Goal: Task Accomplishment & Management: Complete application form

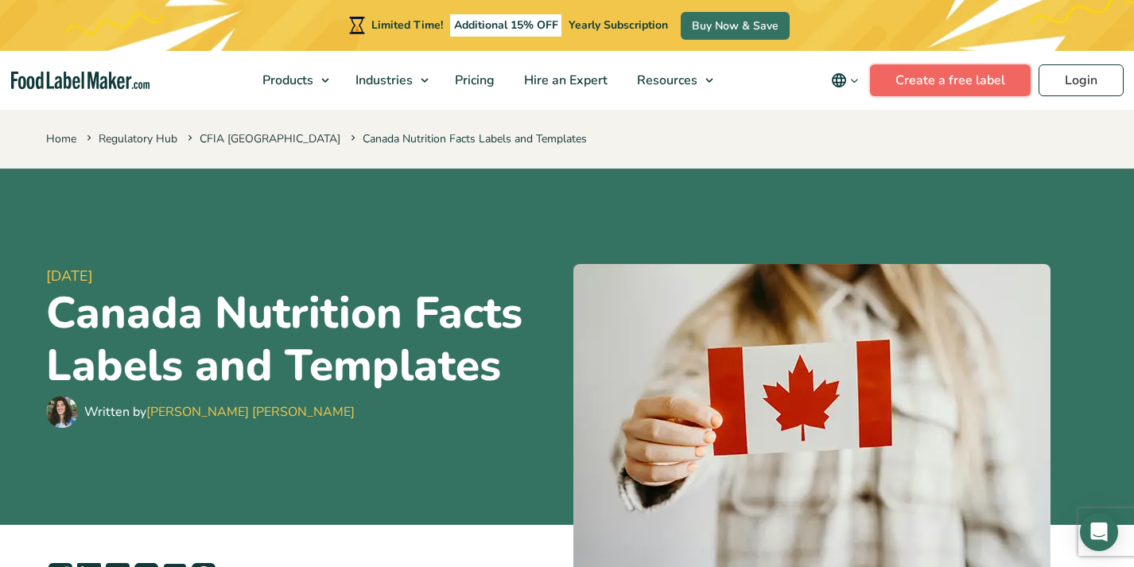
click at [958, 72] on link "Create a free label" at bounding box center [950, 80] width 161 height 32
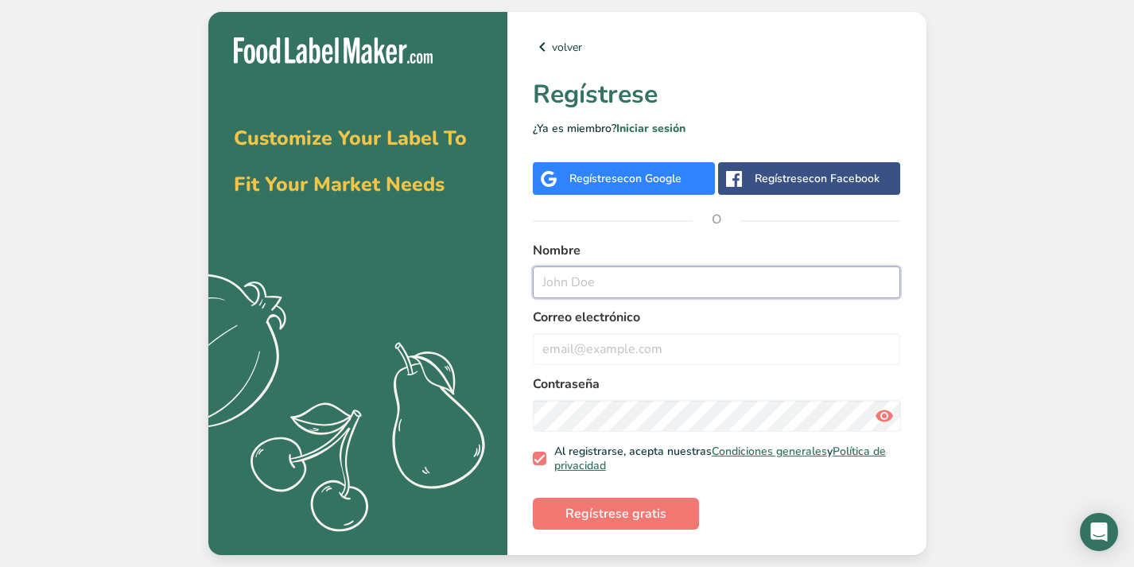
click at [573, 288] on input "text" at bounding box center [717, 282] width 368 height 32
type input "Eduardo Lara"
click at [551, 356] on input "email" at bounding box center [717, 349] width 368 height 32
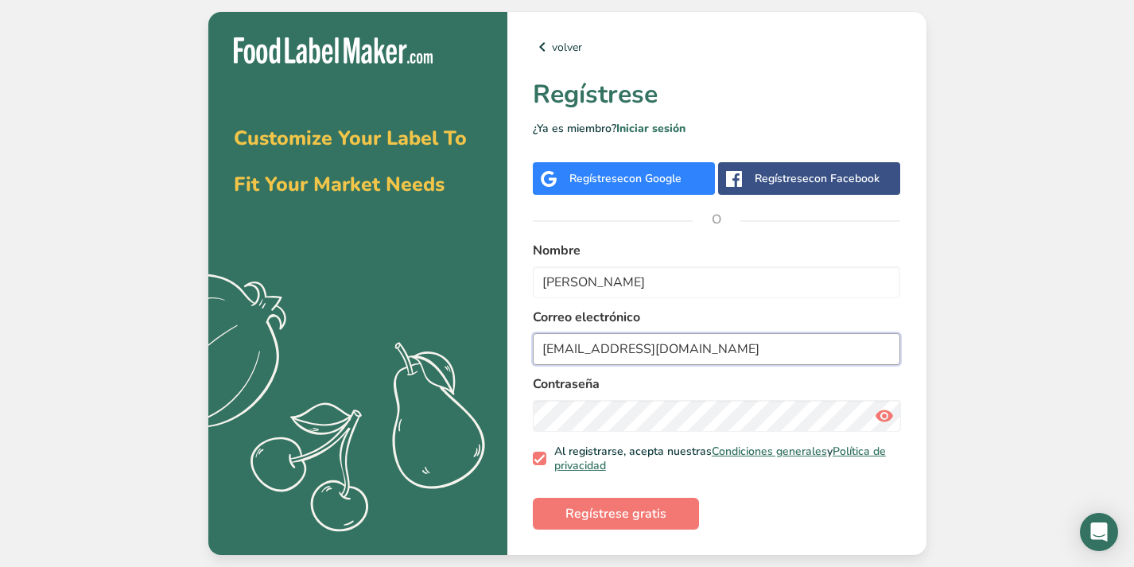
type input "eduardolarae@gmail.com"
click at [647, 514] on span "Regístrese gratis" at bounding box center [615, 513] width 101 height 19
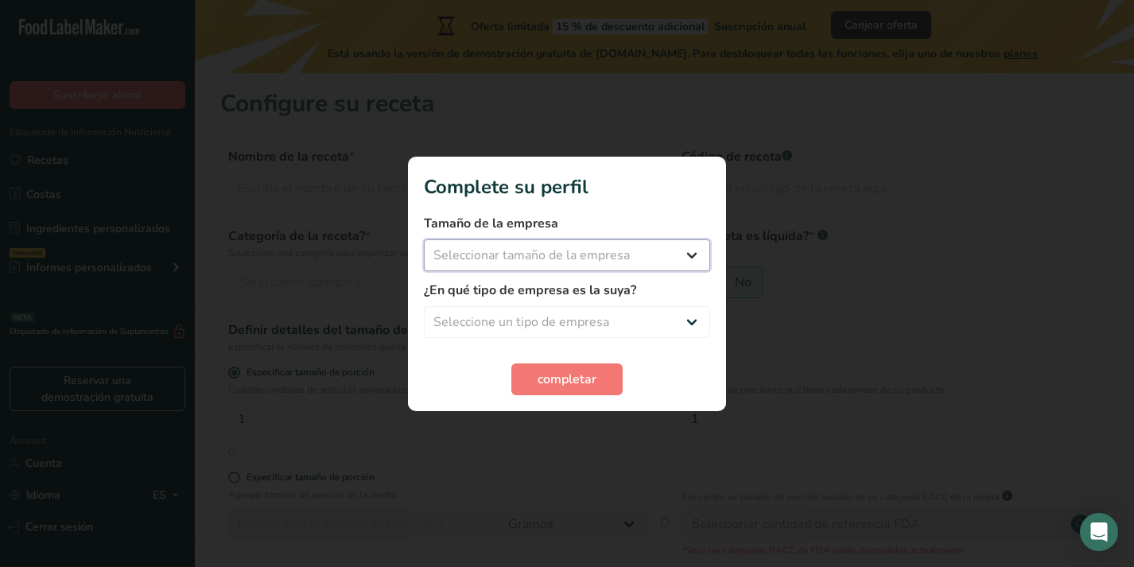
click at [541, 249] on select "Seleccionar tamaño de la empresa Menos de 10 empleados De 10 a 50 empleados De …" at bounding box center [567, 255] width 286 height 32
select select "1"
click at [424, 239] on select "Seleccionar tamaño de la empresa Menos de 10 empleados De 10 a 50 empleados De …" at bounding box center [567, 255] width 286 height 32
click at [517, 321] on select "Seleccione un tipo de empresa Fabricante de alimentos envasados Restaurante y c…" at bounding box center [567, 322] width 286 height 32
select select "8"
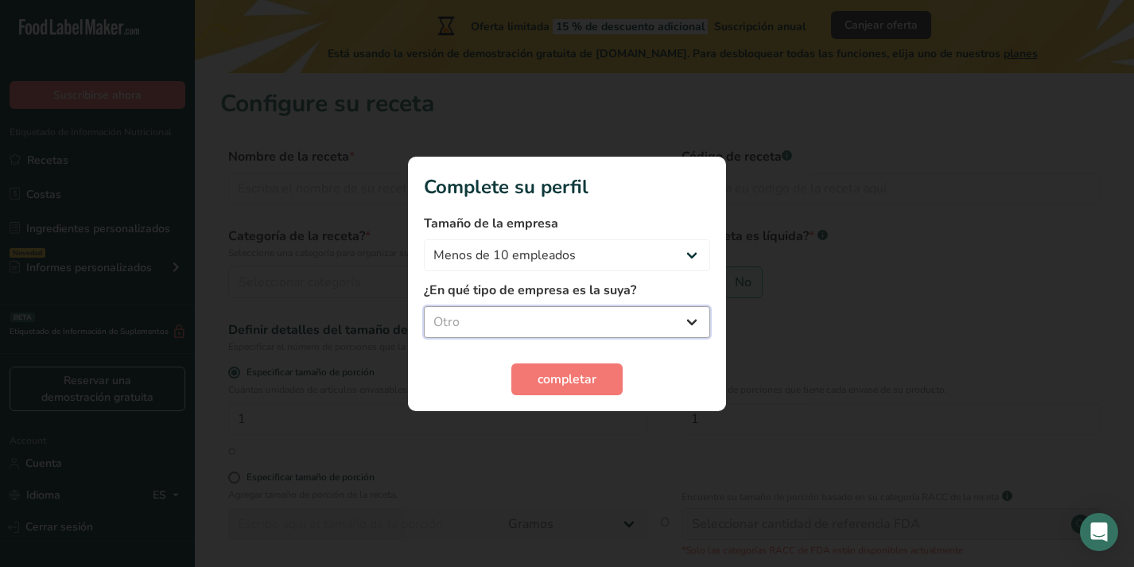
click at [424, 306] on select "Seleccione un tipo de empresa Fabricante de alimentos envasados Restaurante y c…" at bounding box center [567, 322] width 286 height 32
click at [558, 385] on span "completar" at bounding box center [567, 379] width 59 height 19
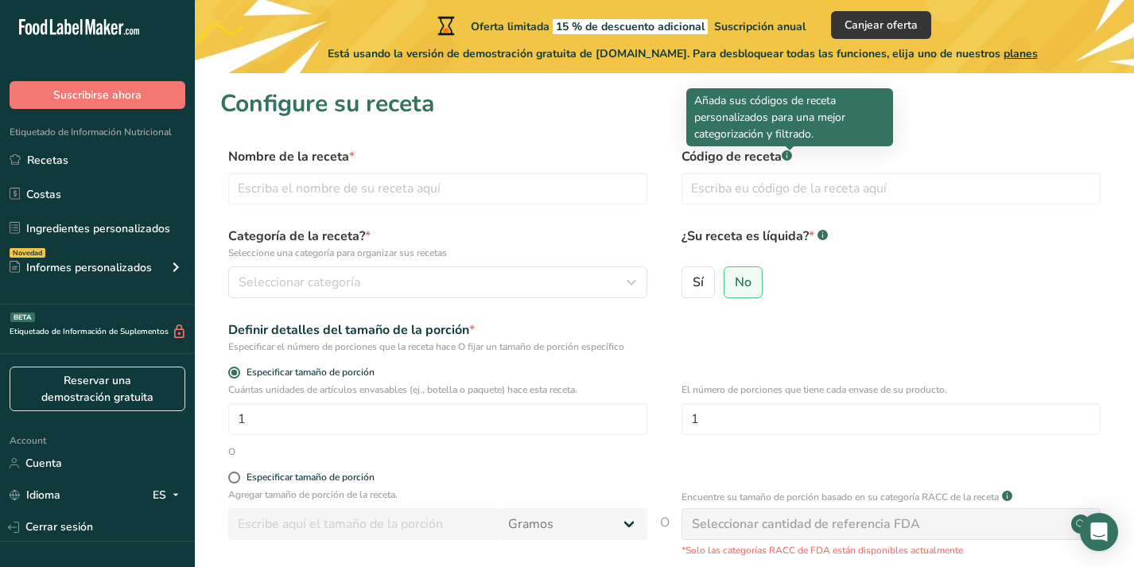
click at [786, 154] on rect at bounding box center [787, 155] width 10 height 10
click at [789, 152] on div at bounding box center [790, 150] width 8 height 8
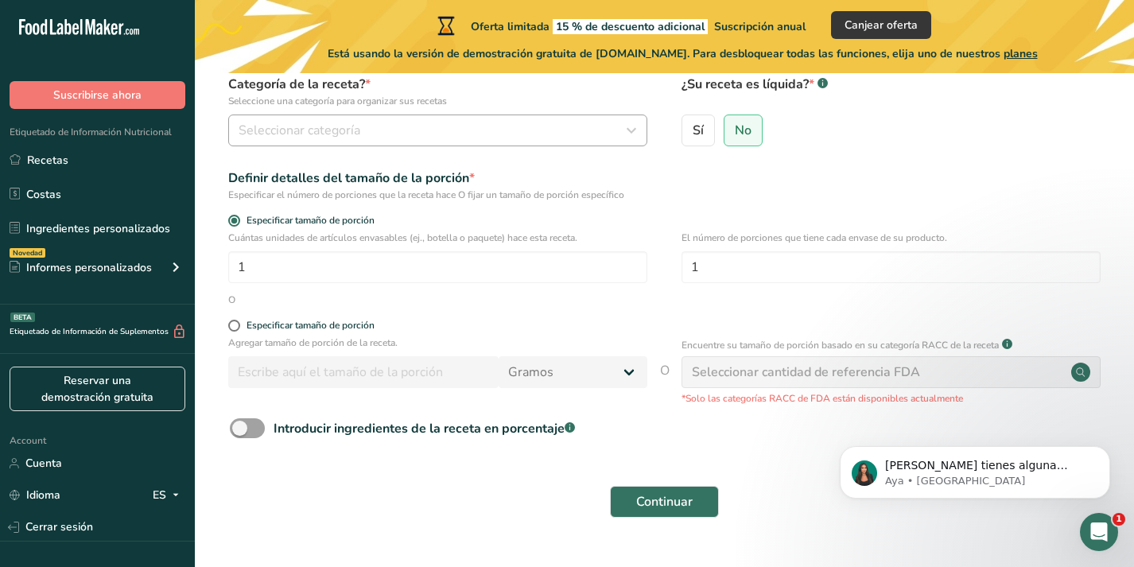
scroll to position [153, 0]
click at [235, 326] on span at bounding box center [234, 325] width 12 height 12
click at [235, 326] on input "Especificar tamaño de porción" at bounding box center [233, 325] width 10 height 10
radio input "true"
radio input "false"
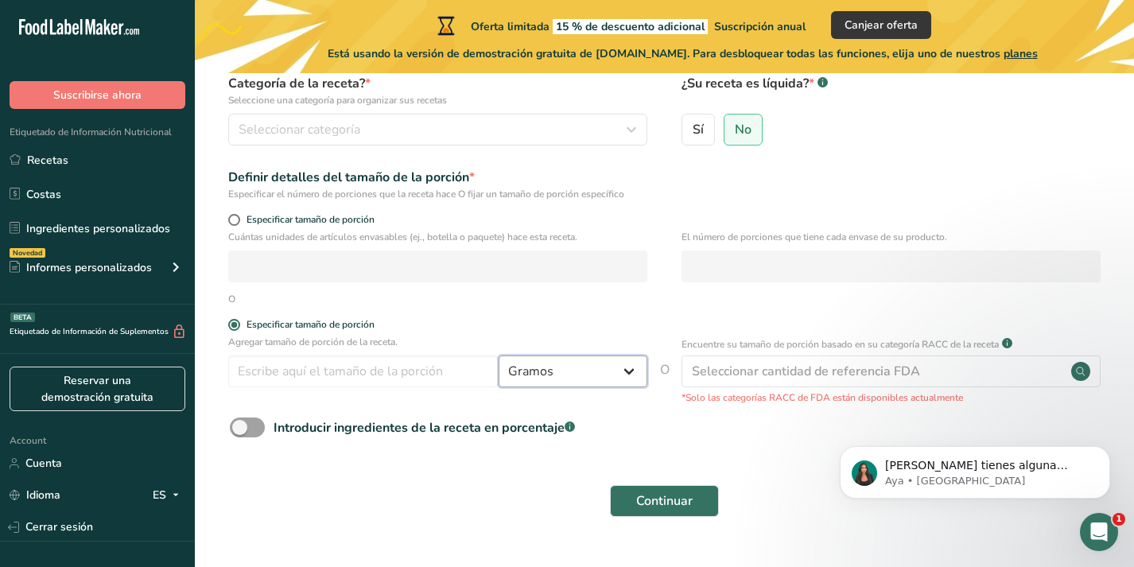
click at [539, 378] on select "Gramos kg mg mcg libras onza litro mL onza líquida cucharada cucharadita taza C…" at bounding box center [573, 371] width 149 height 32
select select "1"
click at [499, 355] on select "Gramos kg mg mcg libras onza litro mL onza líquida cucharada cucharadita taza C…" at bounding box center [573, 371] width 149 height 32
click at [361, 367] on input "number" at bounding box center [363, 371] width 270 height 32
type input "1"
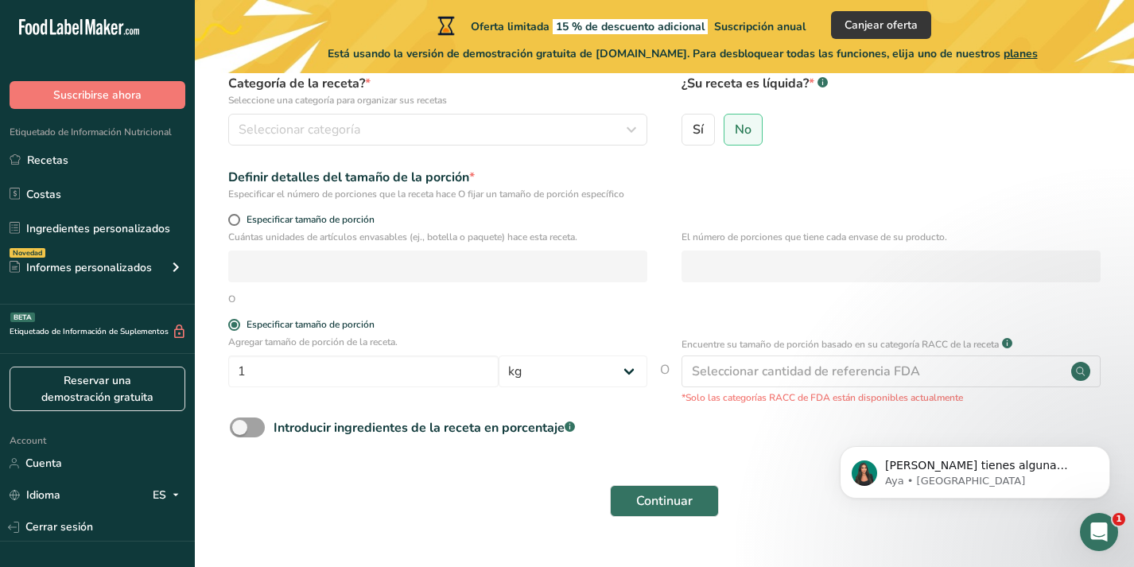
click at [379, 497] on div "Continuar" at bounding box center [664, 501] width 888 height 51
click at [243, 431] on span at bounding box center [247, 427] width 35 height 20
click at [240, 431] on input "Introducir ingredientes de la receta en porcentaje .a-a{fill:#347362;}.b-a{fill…" at bounding box center [235, 427] width 10 height 10
checkbox input "true"
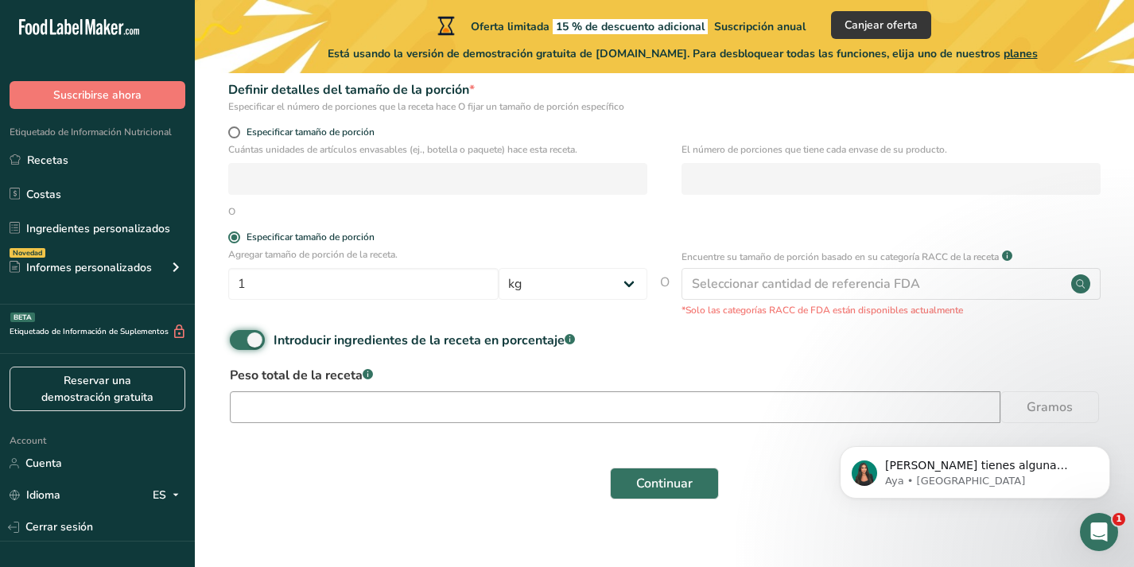
scroll to position [258, 0]
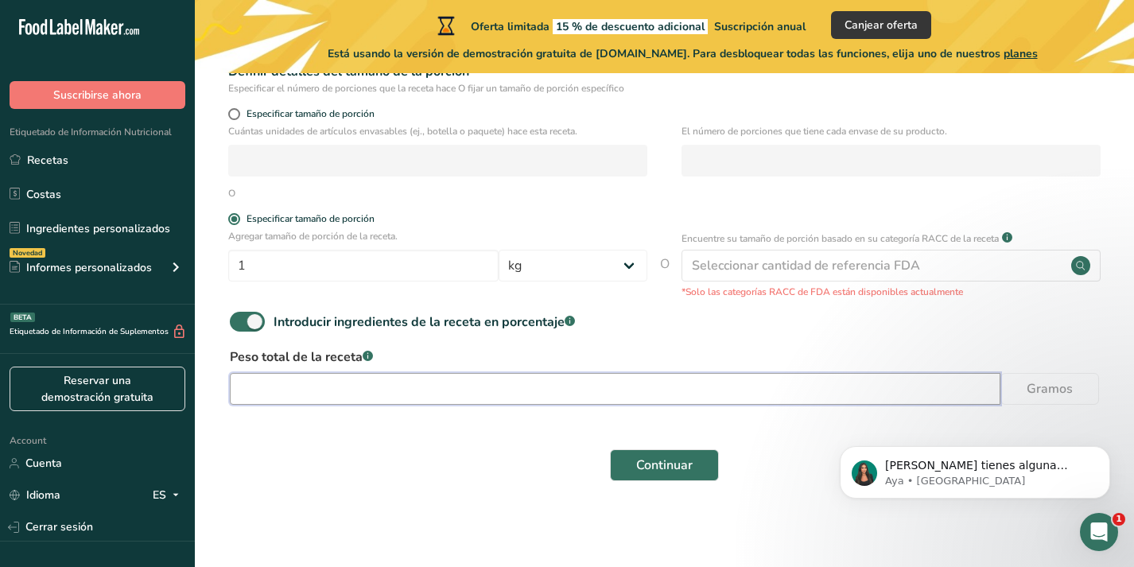
click at [371, 388] on input "number" at bounding box center [615, 389] width 771 height 32
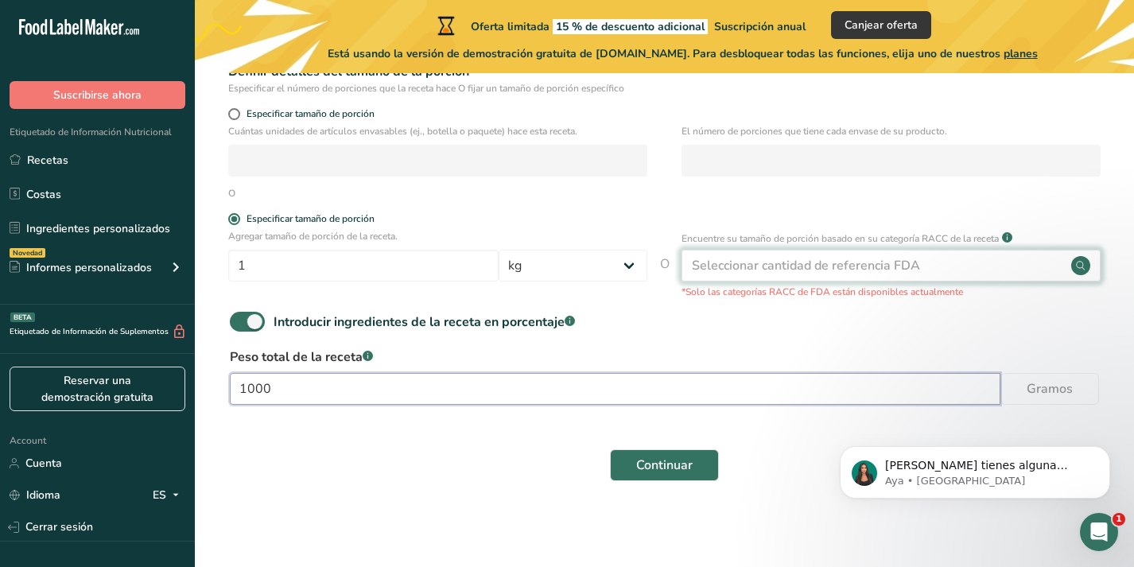
scroll to position [167, 0]
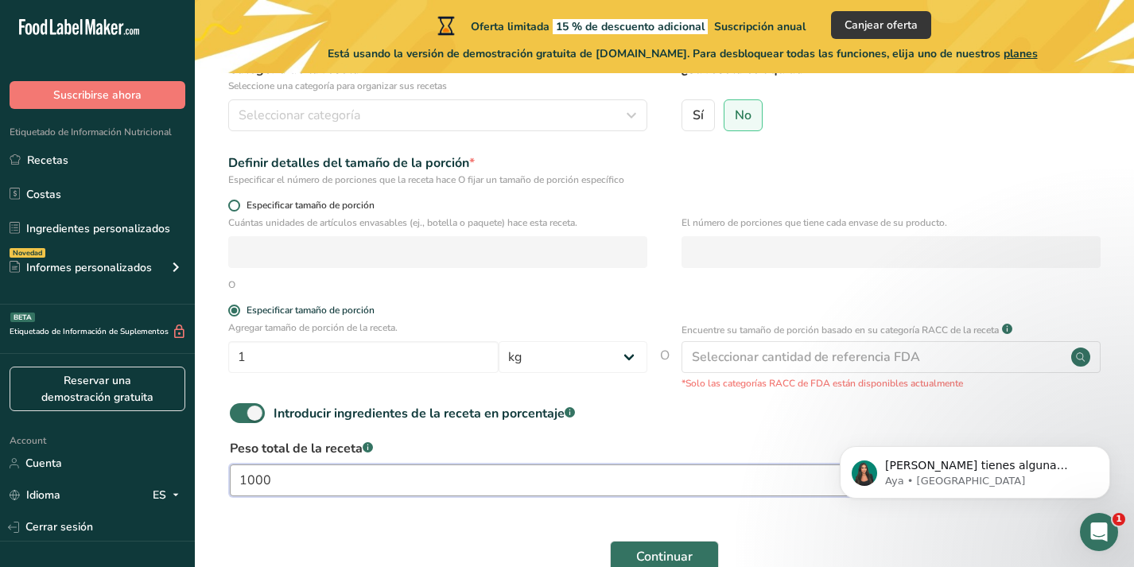
type input "1000"
click at [237, 204] on span at bounding box center [234, 206] width 12 height 12
click at [237, 204] on input "Especificar tamaño de porción" at bounding box center [233, 205] width 10 height 10
radio input "true"
radio input "false"
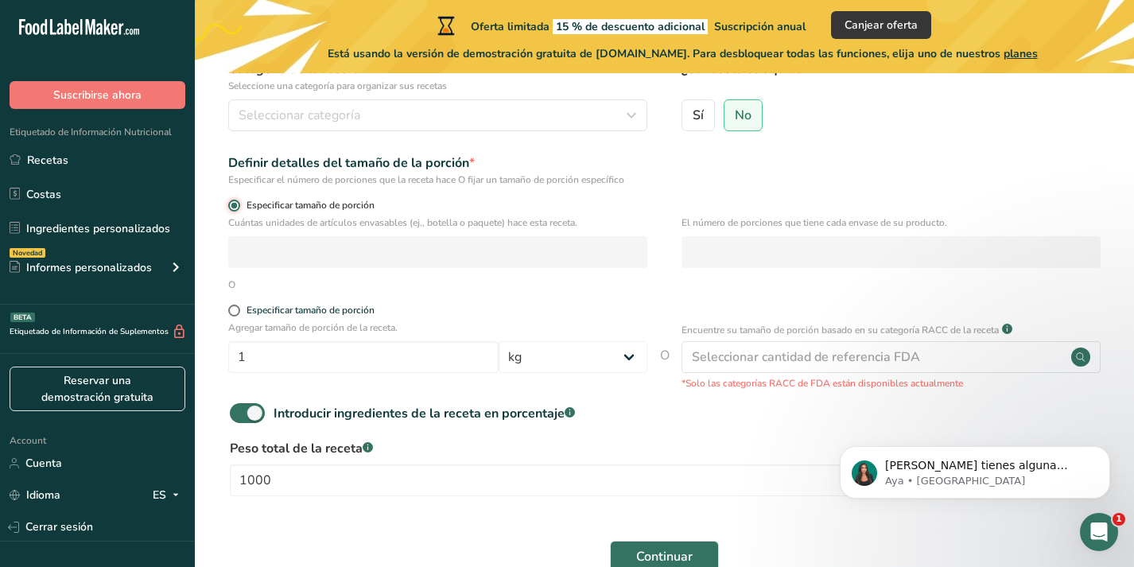
select select "0"
